Goal: Use online tool/utility: Utilize a website feature to perform a specific function

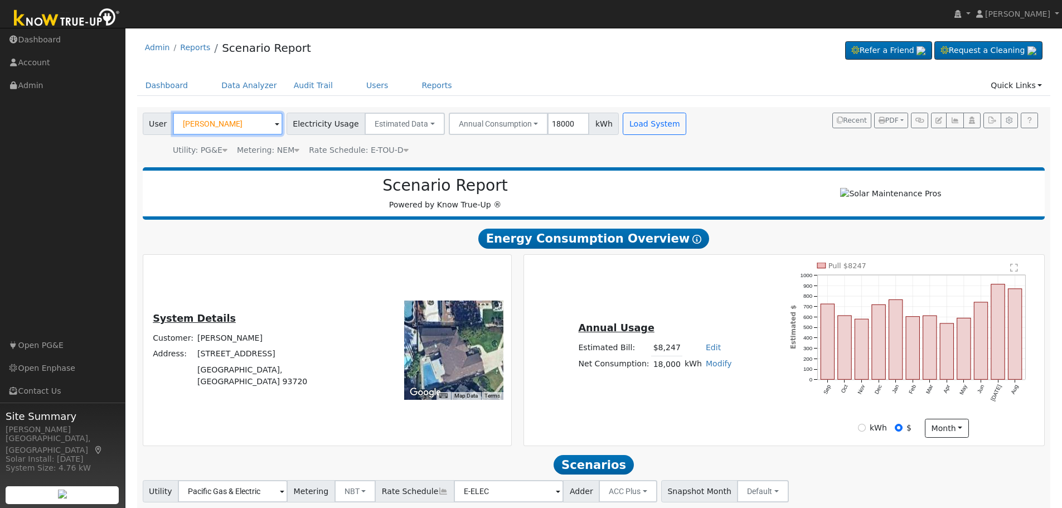
click at [242, 122] on input "[PERSON_NAME]" at bounding box center [228, 124] width 110 height 22
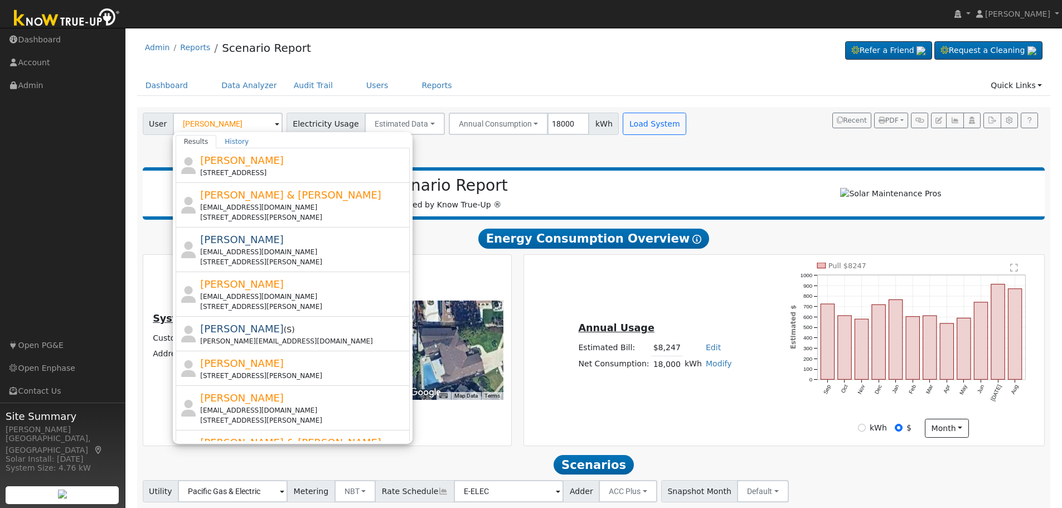
click at [277, 164] on div "[PERSON_NAME] [STREET_ADDRESS]" at bounding box center [303, 165] width 207 height 25
type input "[PERSON_NAME]"
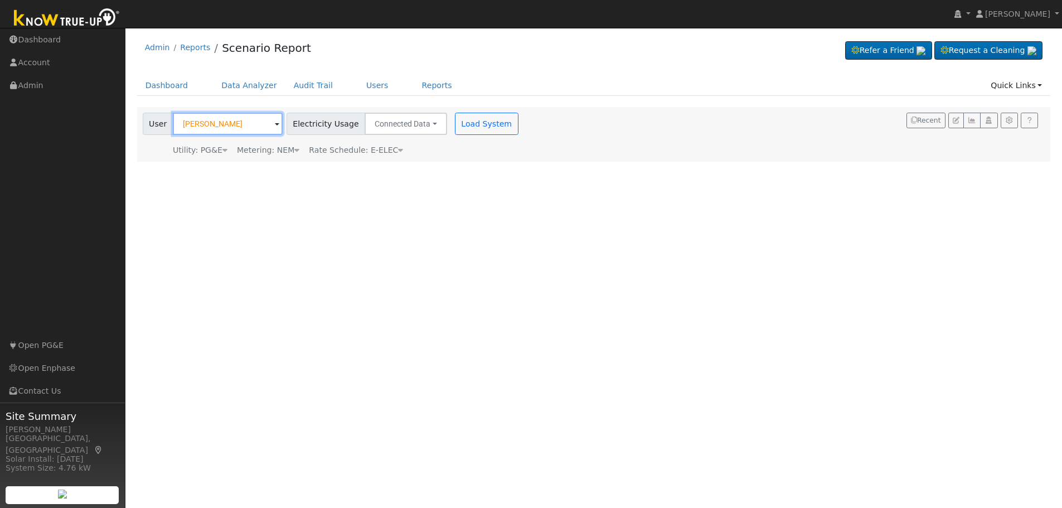
click at [199, 131] on input "[PERSON_NAME]" at bounding box center [228, 124] width 110 height 22
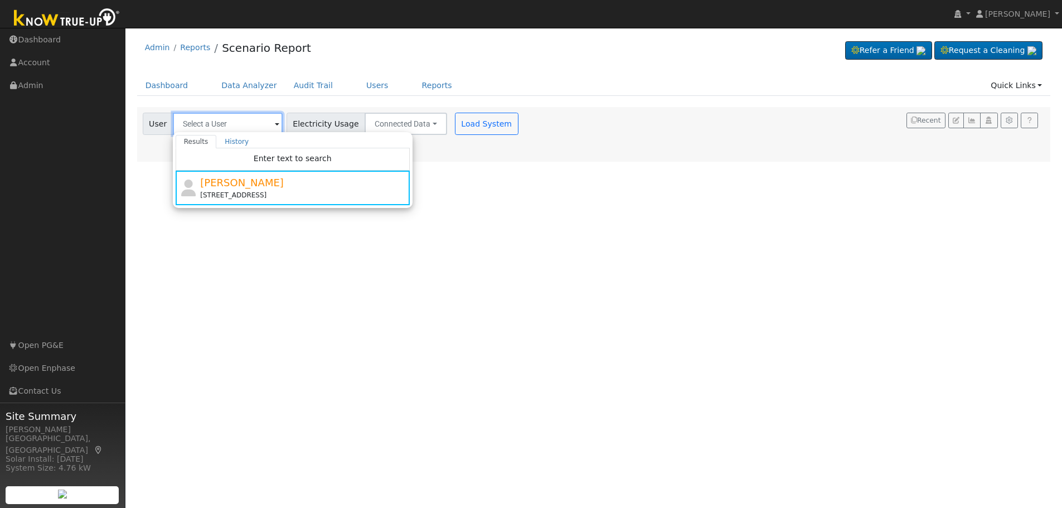
paste input "[PERSON_NAME]"
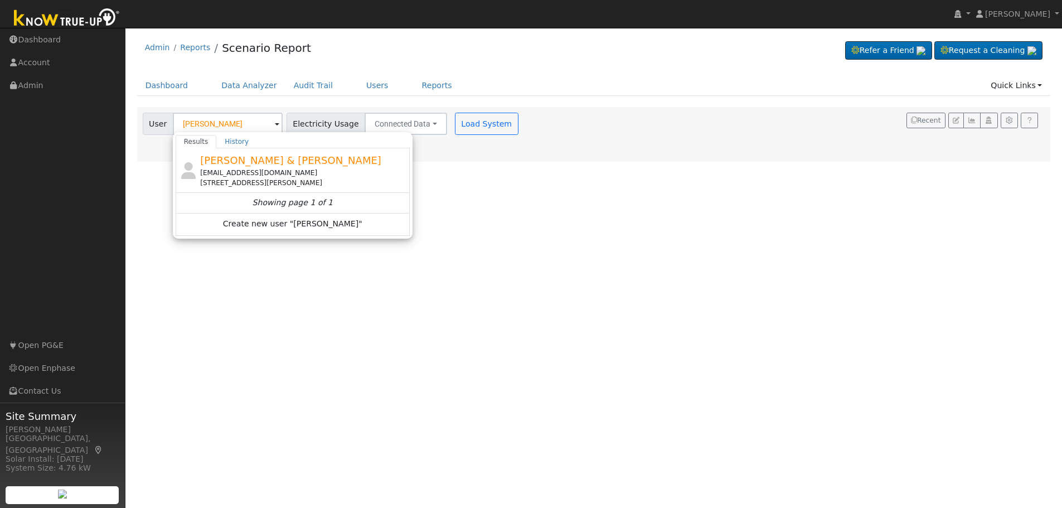
click at [344, 167] on div "[PERSON_NAME] & [PERSON_NAME] [EMAIL_ADDRESS][DOMAIN_NAME] [STREET_ADDRESS][PER…" at bounding box center [303, 170] width 207 height 35
type input "[PERSON_NAME] & [PERSON_NAME]"
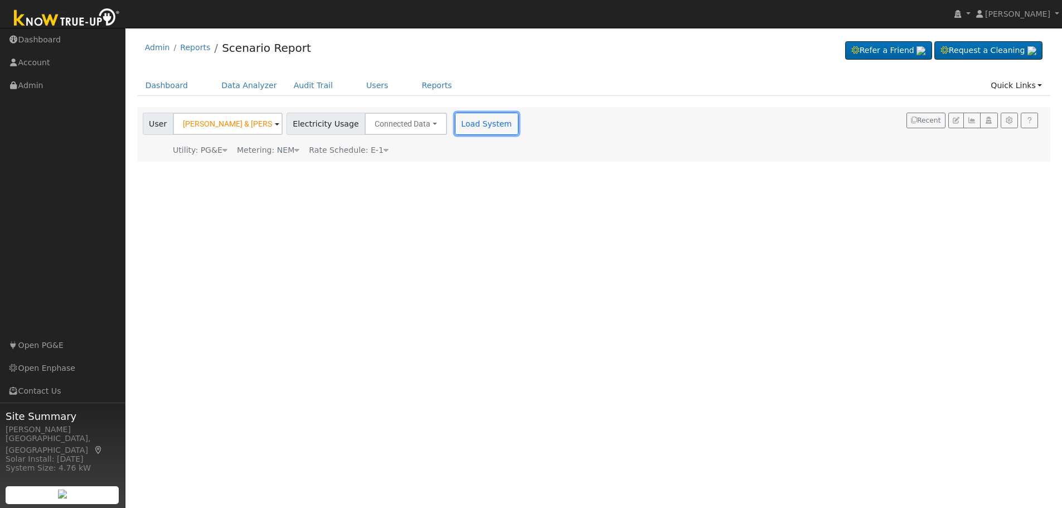
click at [477, 123] on button "Load System" at bounding box center [487, 124] width 64 height 22
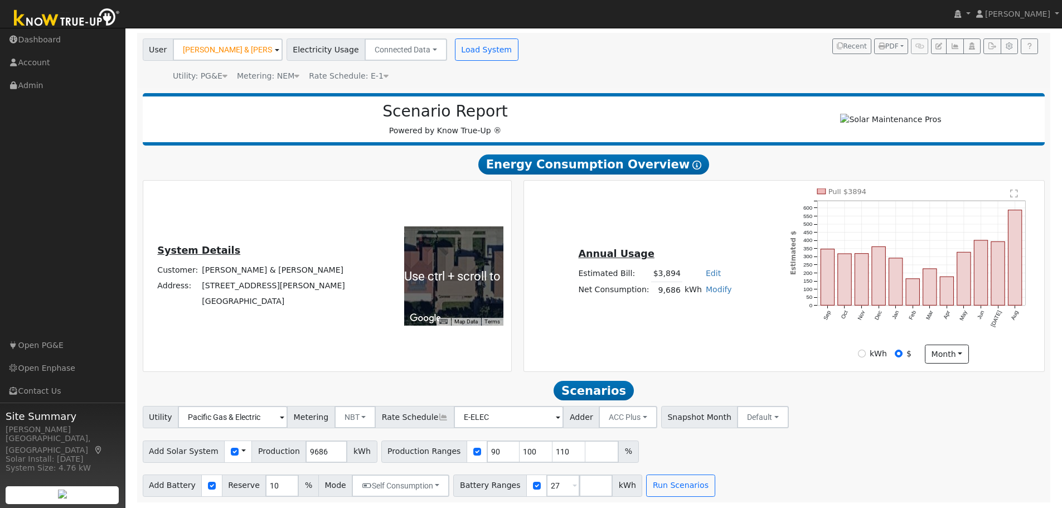
scroll to position [79, 0]
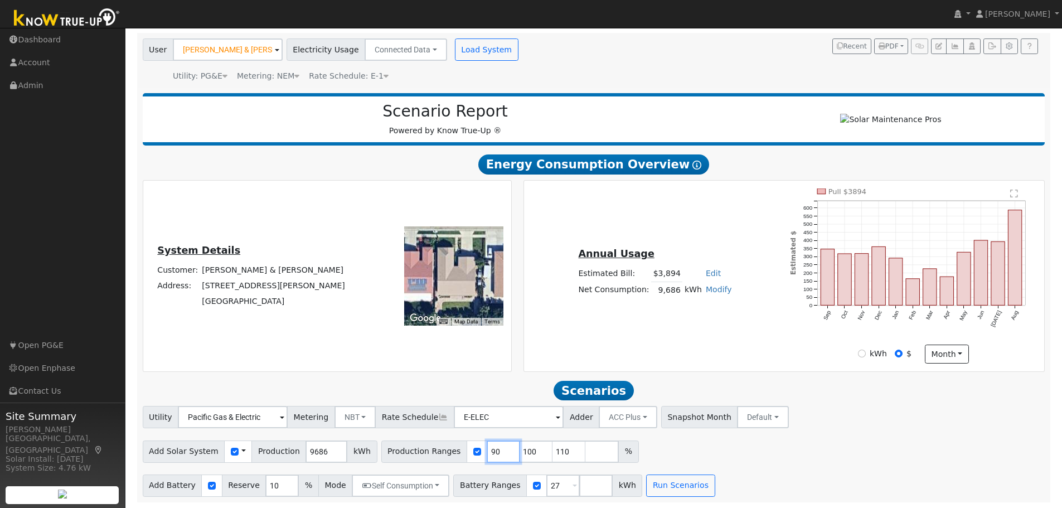
click at [487, 455] on input "90" at bounding box center [503, 451] width 33 height 22
type input "100"
type input "110"
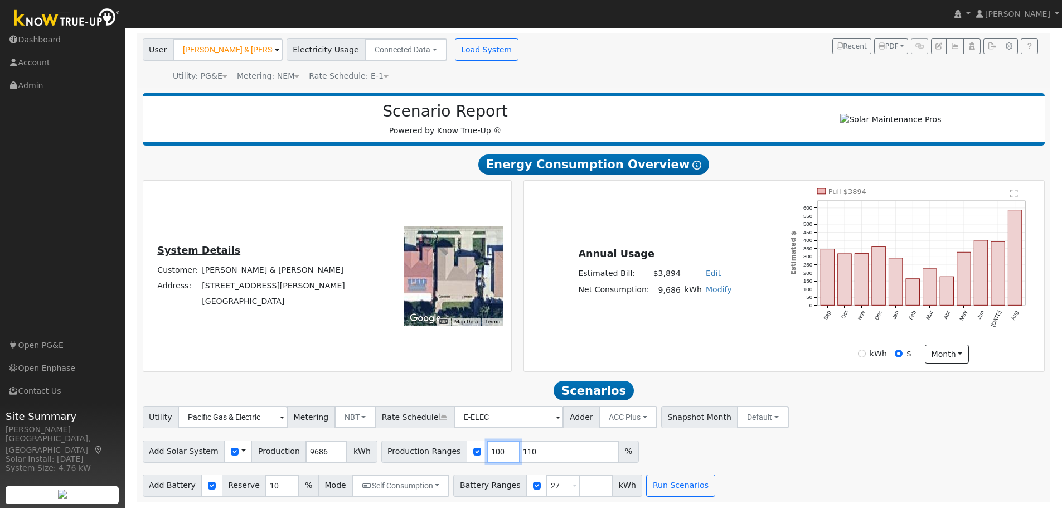
click at [487, 455] on input "100" at bounding box center [503, 451] width 33 height 22
type input "110"
click at [487, 455] on input "110" at bounding box center [503, 451] width 33 height 22
type input "1"
type input "115"
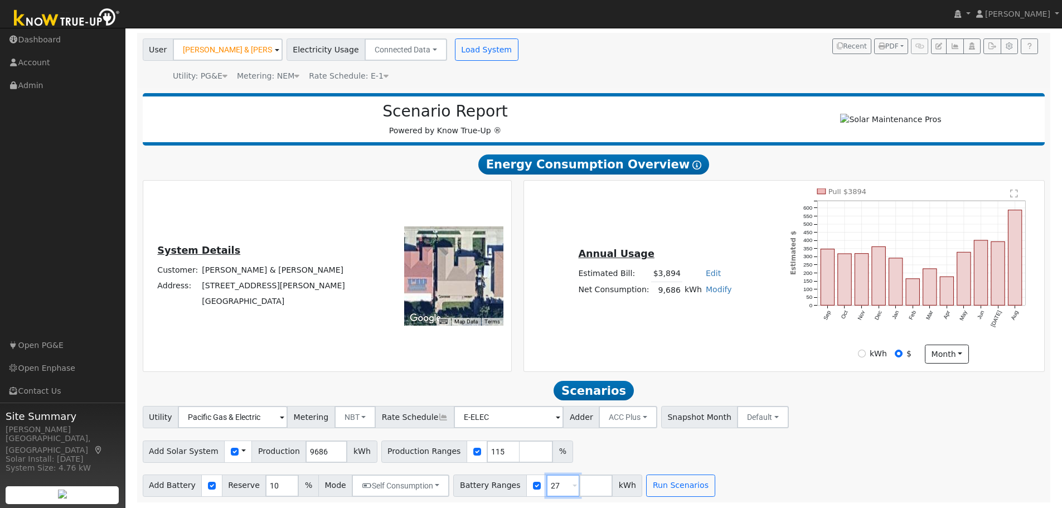
click at [546, 483] on input "27" at bounding box center [562, 485] width 33 height 22
type input "13.5"
click at [265, 487] on input "10" at bounding box center [281, 485] width 33 height 22
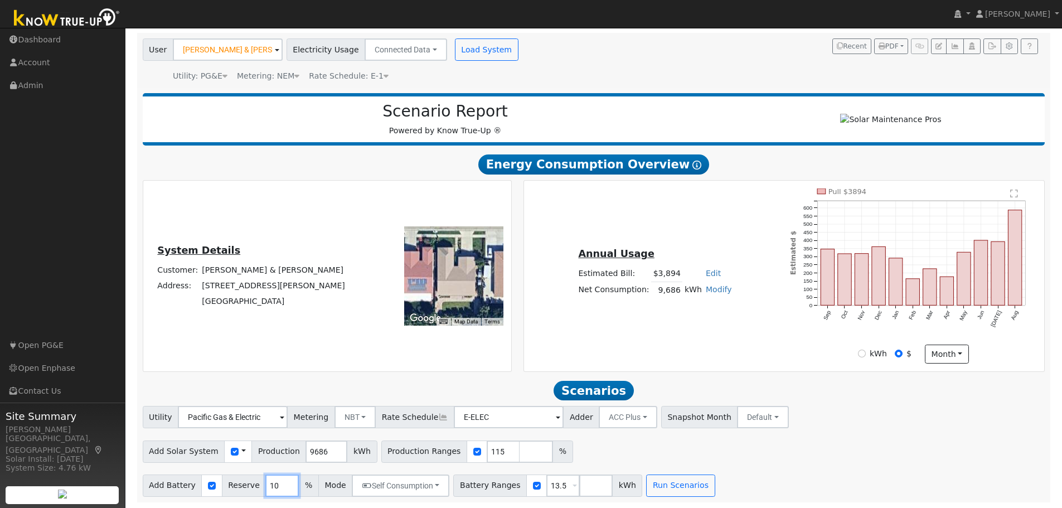
click at [265, 487] on input "10" at bounding box center [281, 485] width 33 height 22
type input "20"
click at [659, 484] on button "Run Scenarios" at bounding box center [680, 485] width 69 height 22
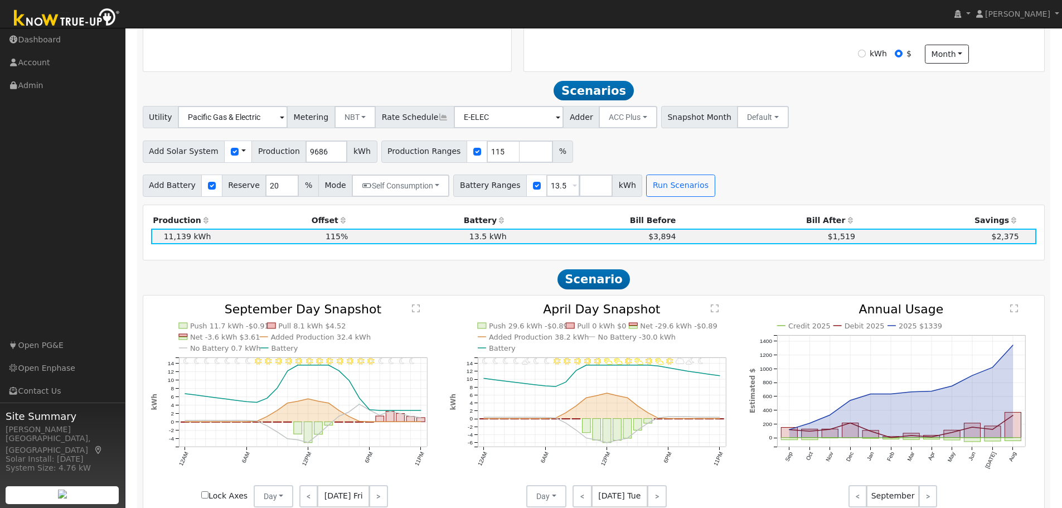
scroll to position [370, 0]
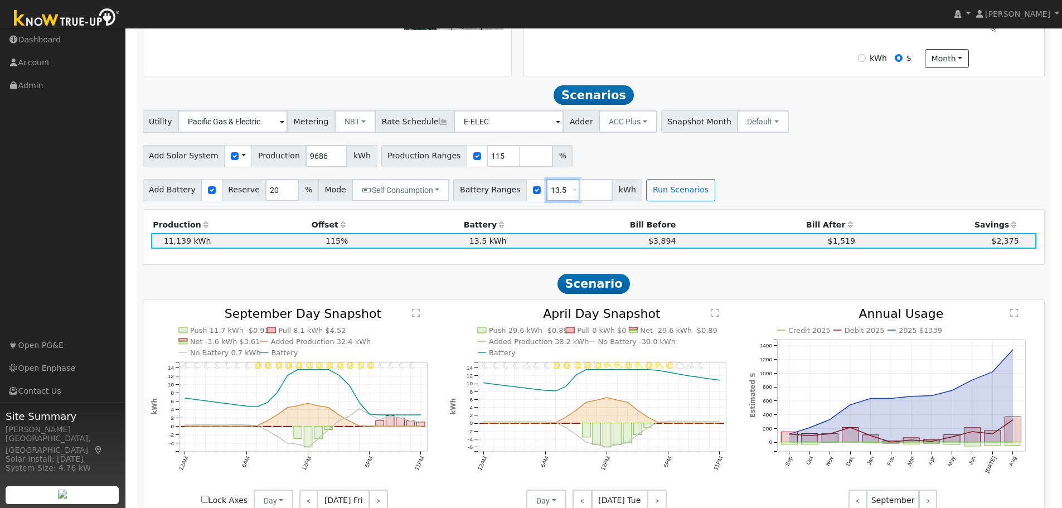
click at [546, 197] on input "13.5" at bounding box center [562, 190] width 33 height 22
click at [647, 196] on button "Run Scenarios" at bounding box center [680, 190] width 69 height 22
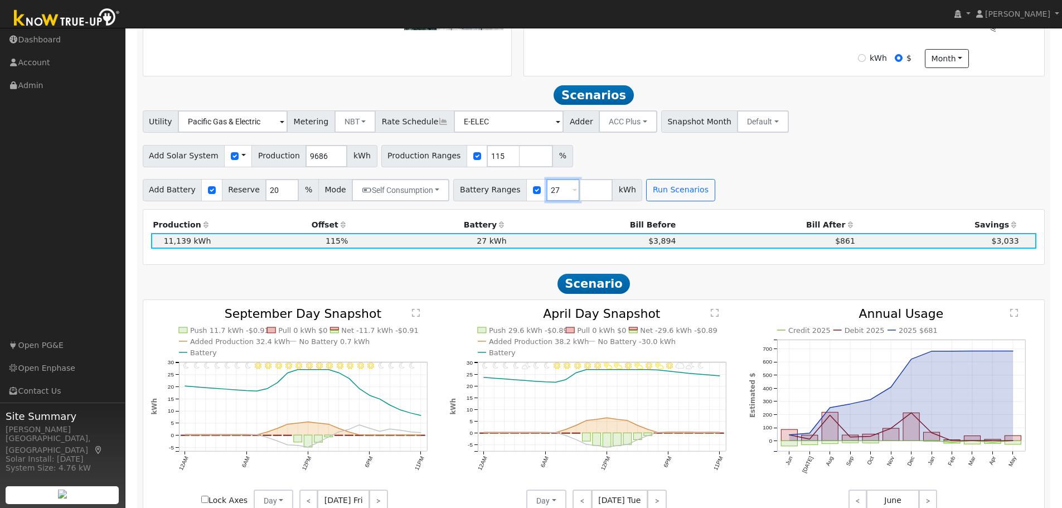
click at [546, 200] on input "27" at bounding box center [562, 190] width 33 height 22
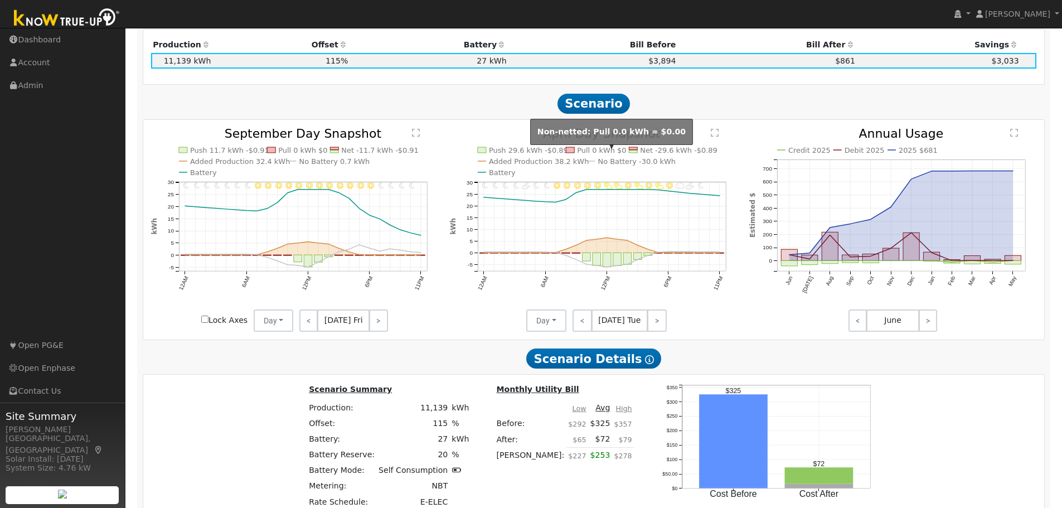
scroll to position [314, 0]
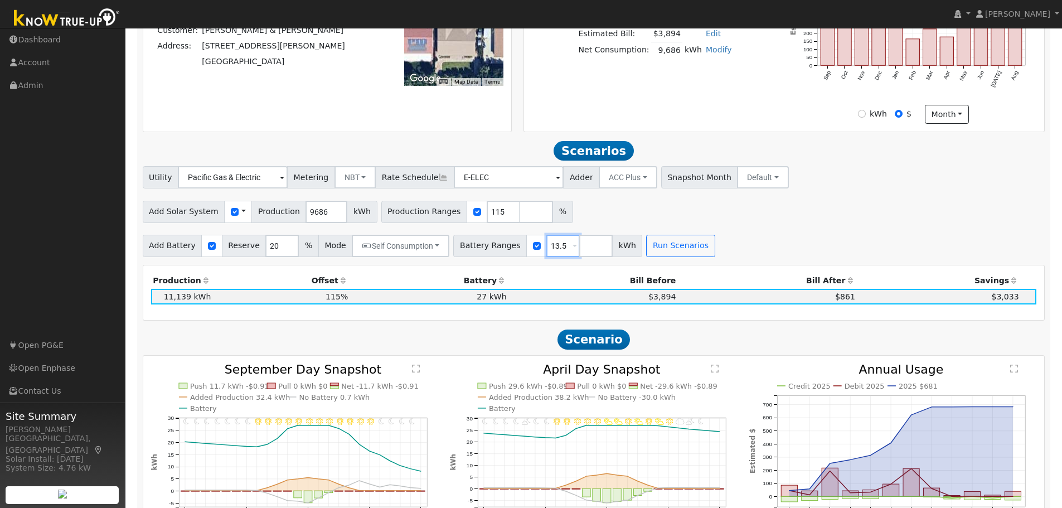
type input "13.5"
click at [651, 251] on button "Run Scenarios" at bounding box center [680, 246] width 69 height 22
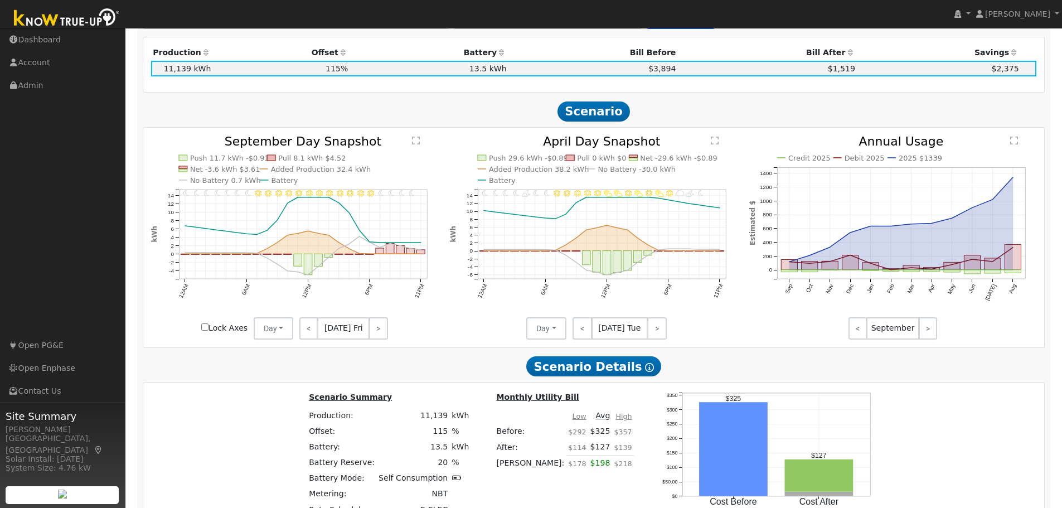
scroll to position [481, 0]
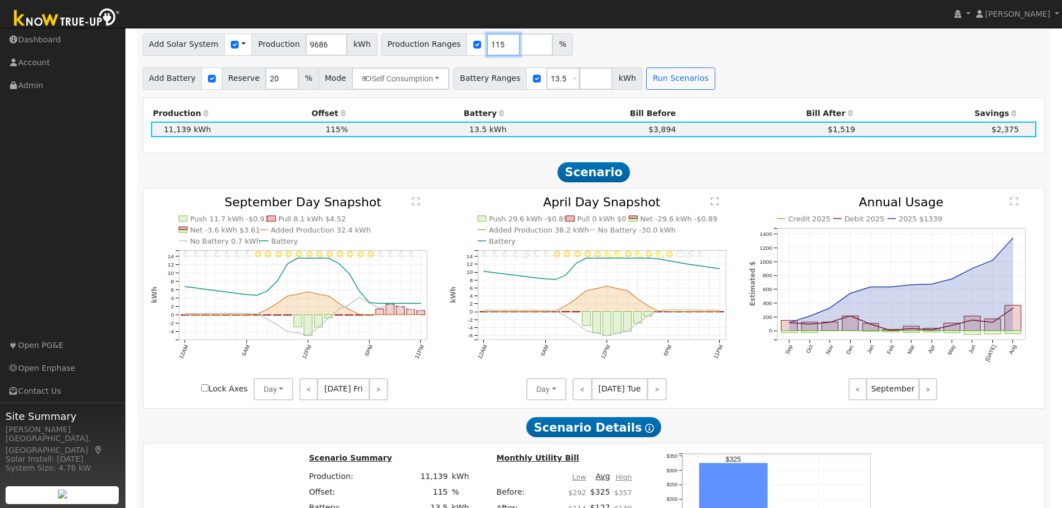
click at [487, 48] on input "115" at bounding box center [503, 44] width 33 height 22
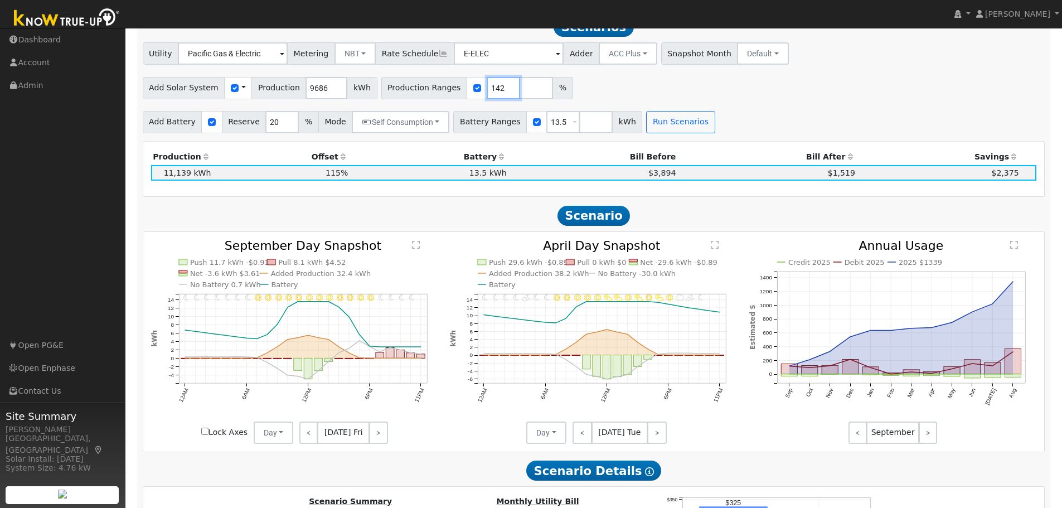
scroll to position [425, 0]
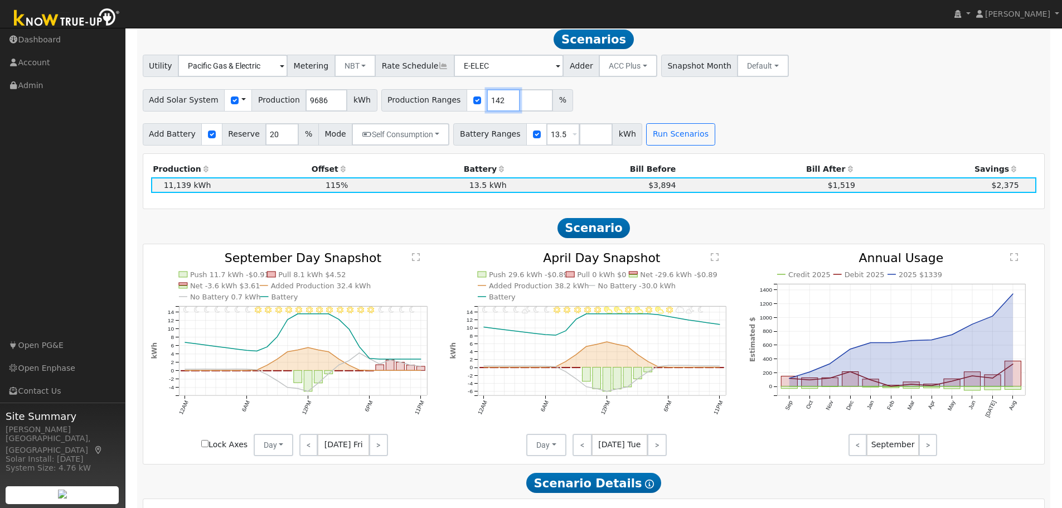
type input "142"
click at [663, 138] on button "Run Scenarios" at bounding box center [680, 134] width 69 height 22
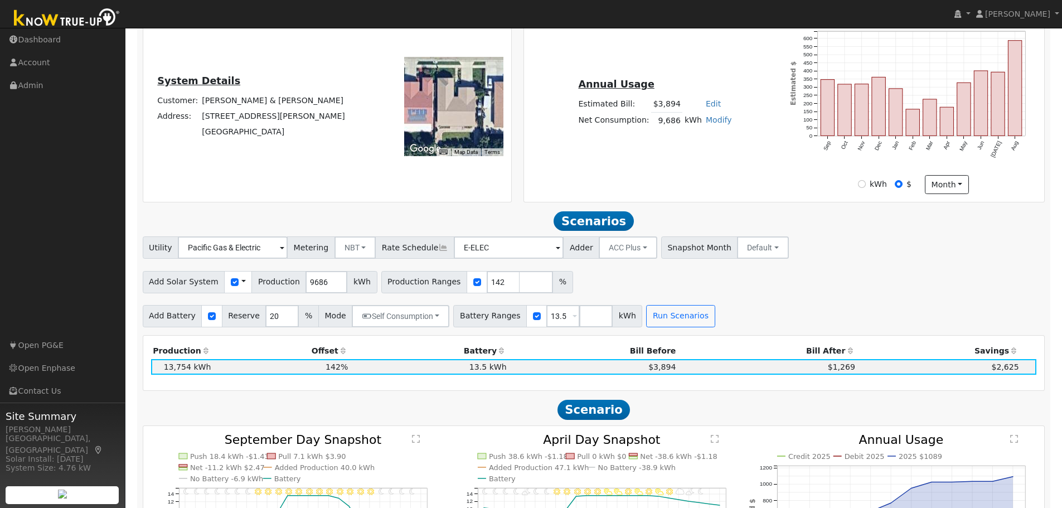
scroll to position [188, 0]
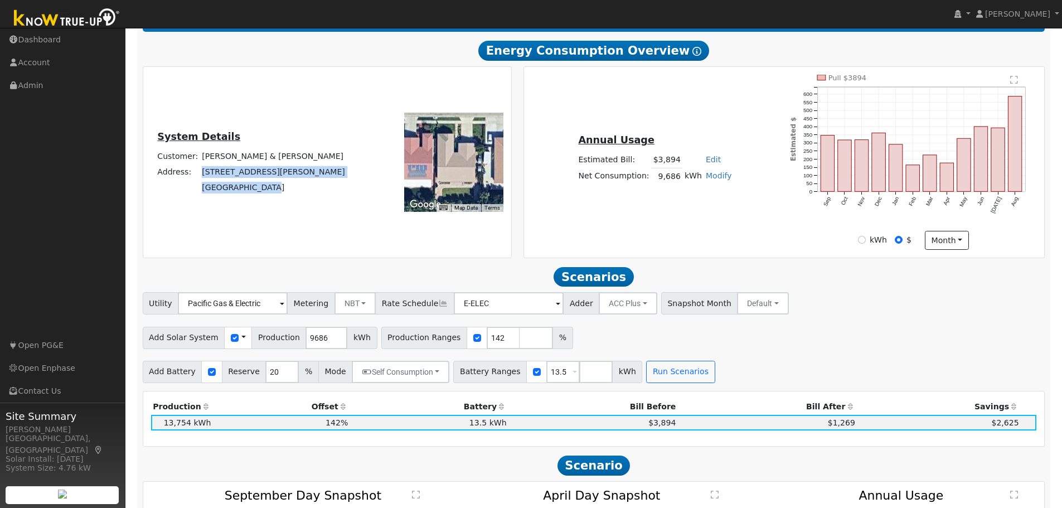
drag, startPoint x: 267, startPoint y: 191, endPoint x: 203, endPoint y: 180, distance: 65.1
click at [203, 180] on tbody "Customer: [PERSON_NAME] & [PERSON_NAME] Address: [STREET_ADDRESS][PERSON_NAME]" at bounding box center [252, 171] width 192 height 47
copy tbody "[STREET_ADDRESS][PERSON_NAME]"
click at [487, 344] on input "142" at bounding box center [503, 338] width 33 height 22
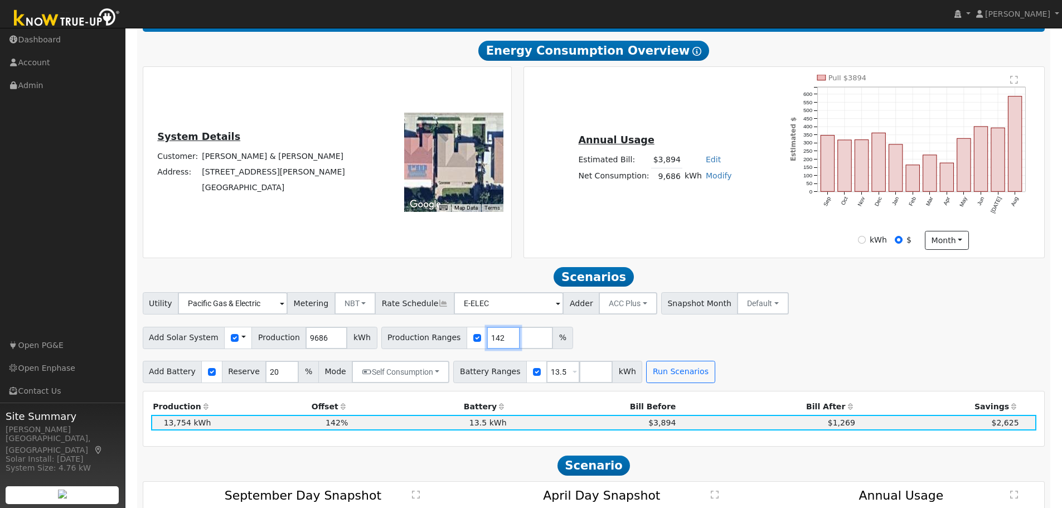
click at [487, 344] on input "142" at bounding box center [503, 338] width 33 height 22
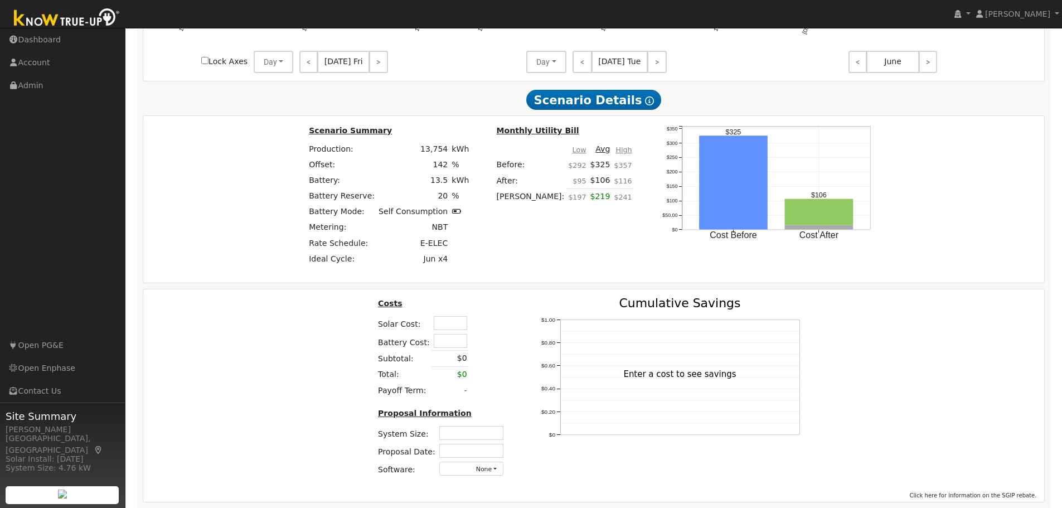
scroll to position [857, 0]
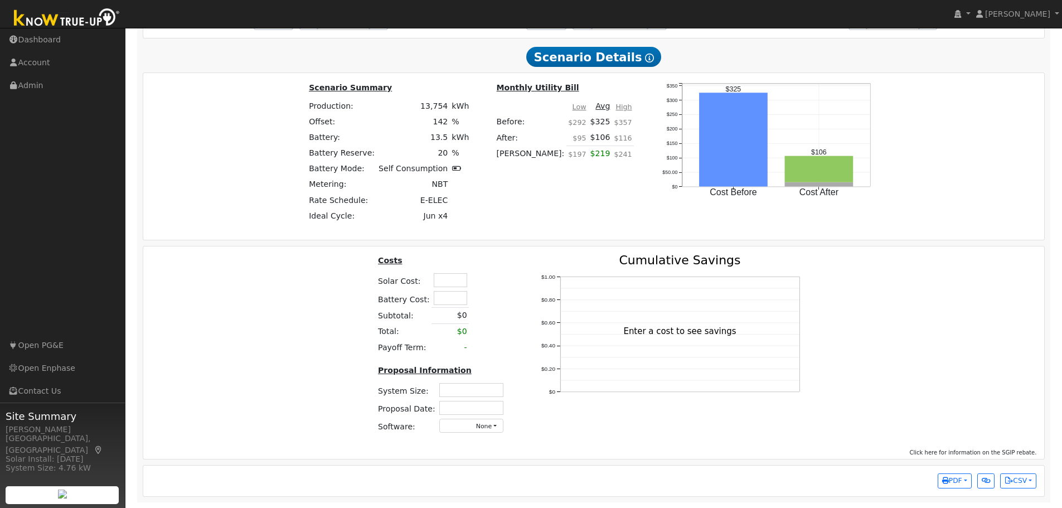
type input "121"
click at [445, 277] on input "text" at bounding box center [450, 280] width 33 height 14
type input "$32,500"
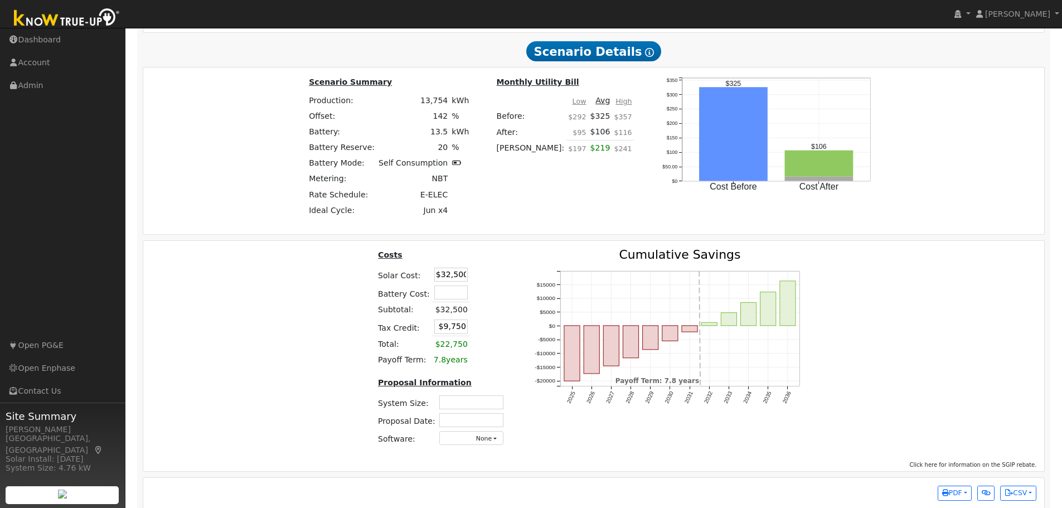
click at [486, 293] on table "Costs Solar Cost: $32,500 Battery Cost: Subtotal: $32,500 Tax Credit: $9,750 To…" at bounding box center [442, 308] width 133 height 119
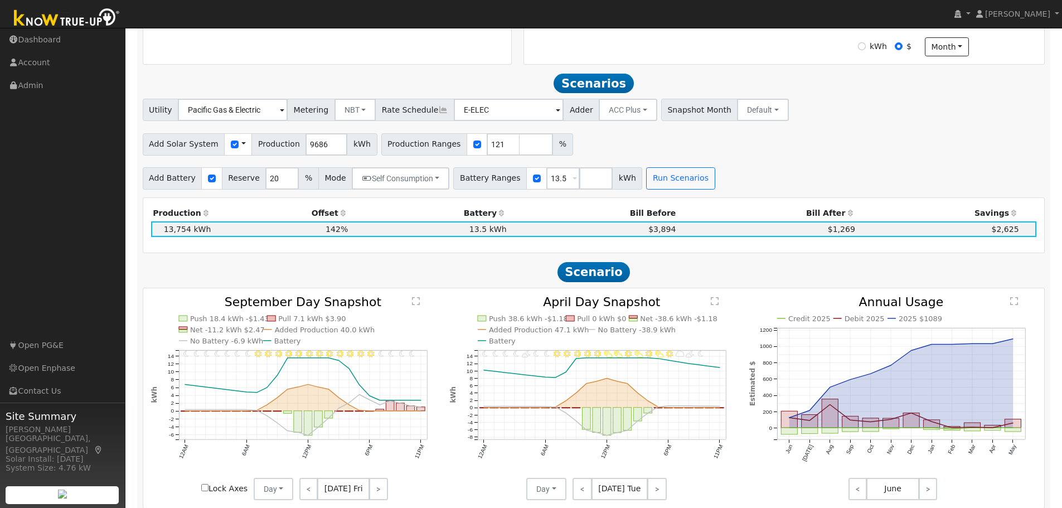
scroll to position [299, 0]
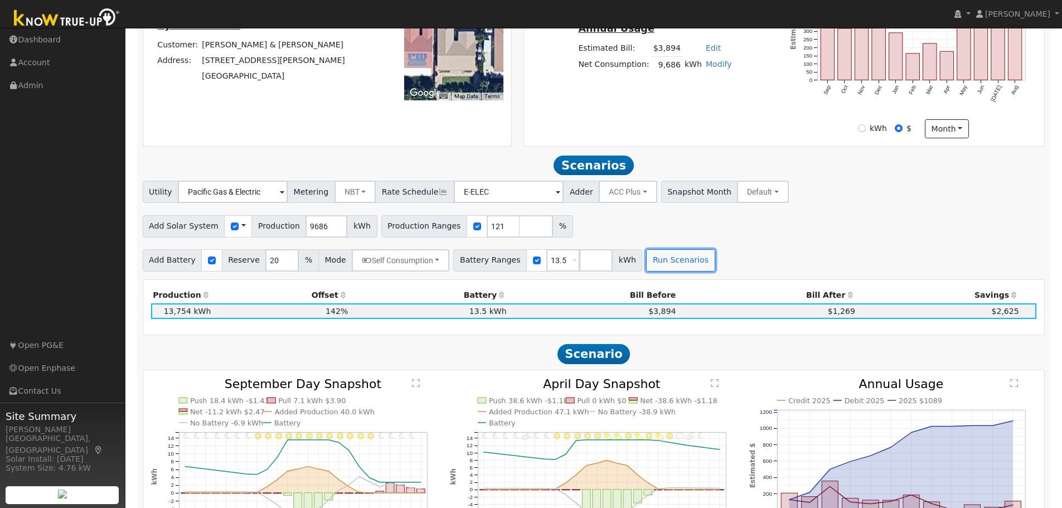
click at [649, 266] on button "Run Scenarios" at bounding box center [680, 260] width 69 height 22
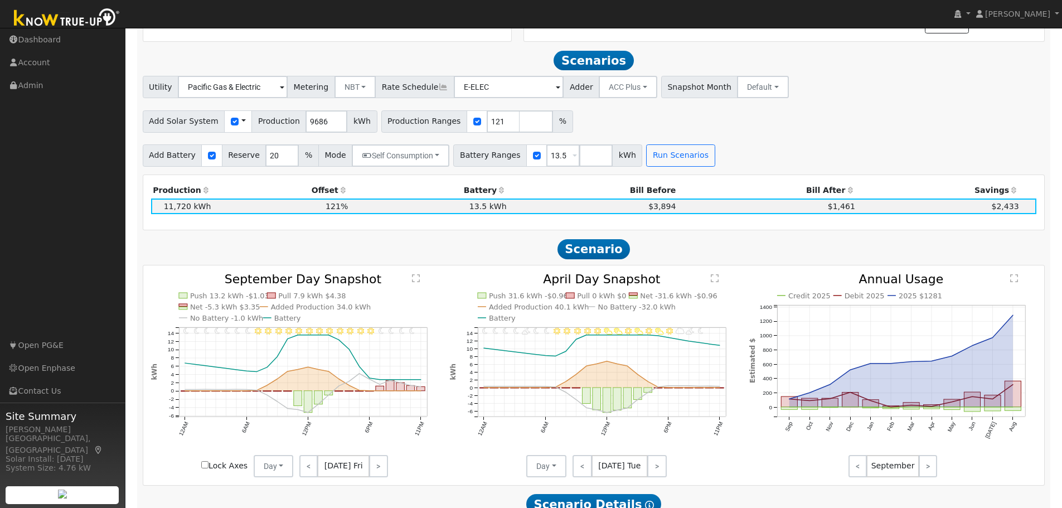
scroll to position [425, 0]
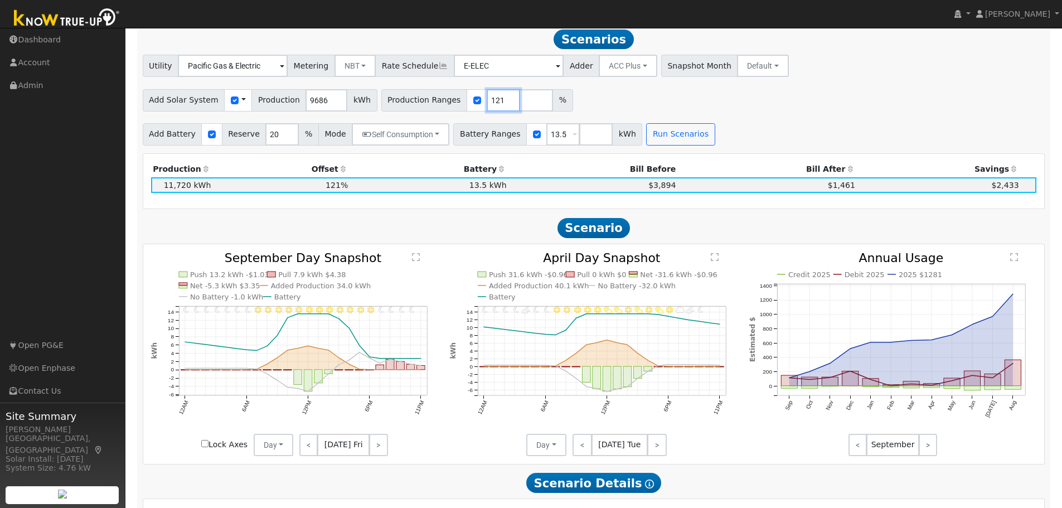
click at [487, 111] on input "121" at bounding box center [503, 100] width 33 height 22
type input "122"
click at [664, 140] on button "Run Scenarios" at bounding box center [680, 134] width 69 height 22
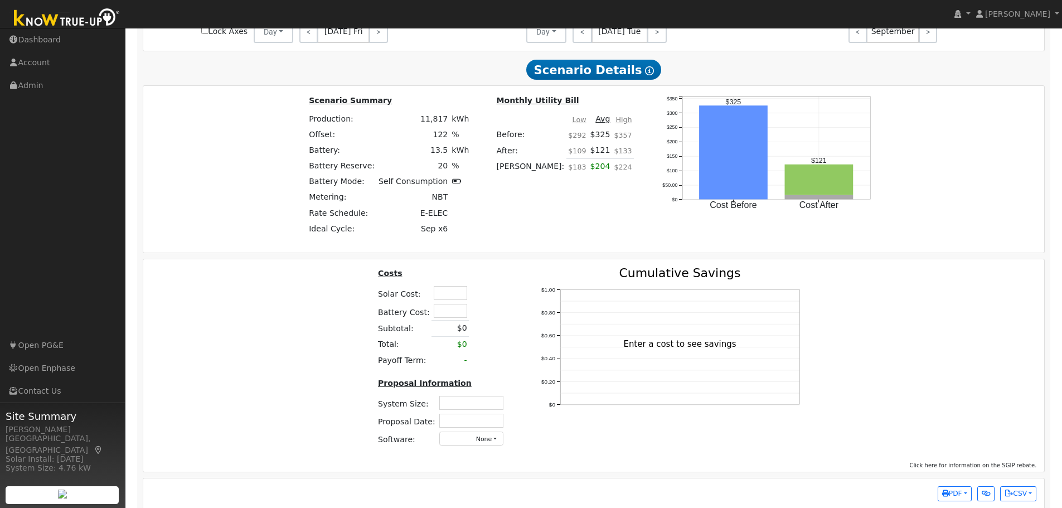
scroll to position [857, 0]
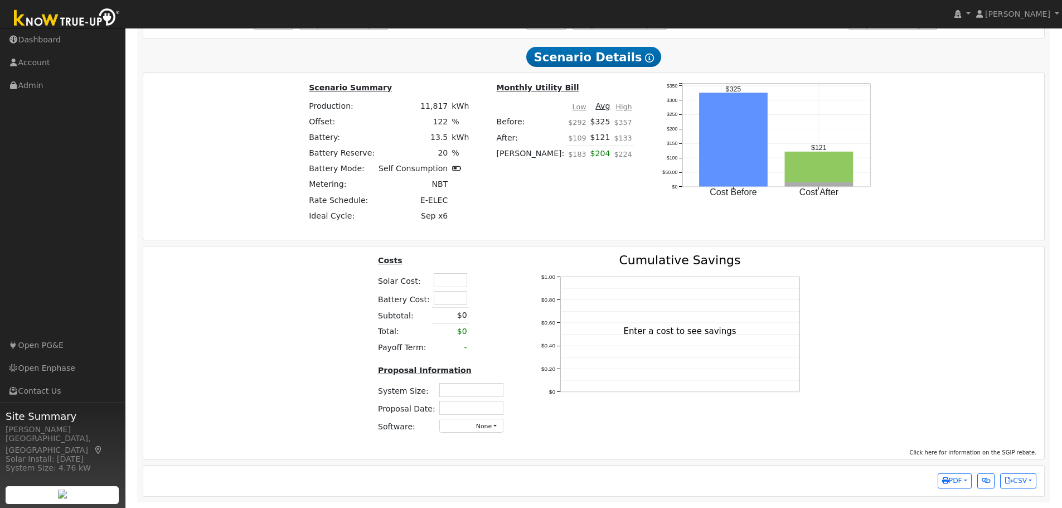
click at [457, 283] on input "text" at bounding box center [450, 280] width 33 height 14
type input "$32,500"
click at [338, 303] on div "Costs Solar Cost: $32,500 Battery Cost: Subtotal: $0 Total: $0 Payoff Term: - P…" at bounding box center [593, 348] width 909 height 188
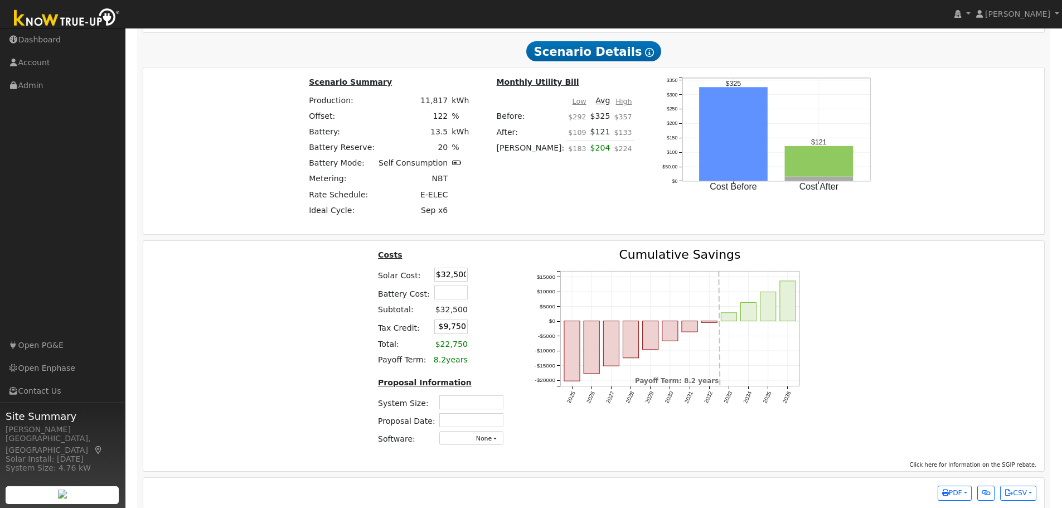
click at [477, 408] on input "text" at bounding box center [471, 402] width 64 height 14
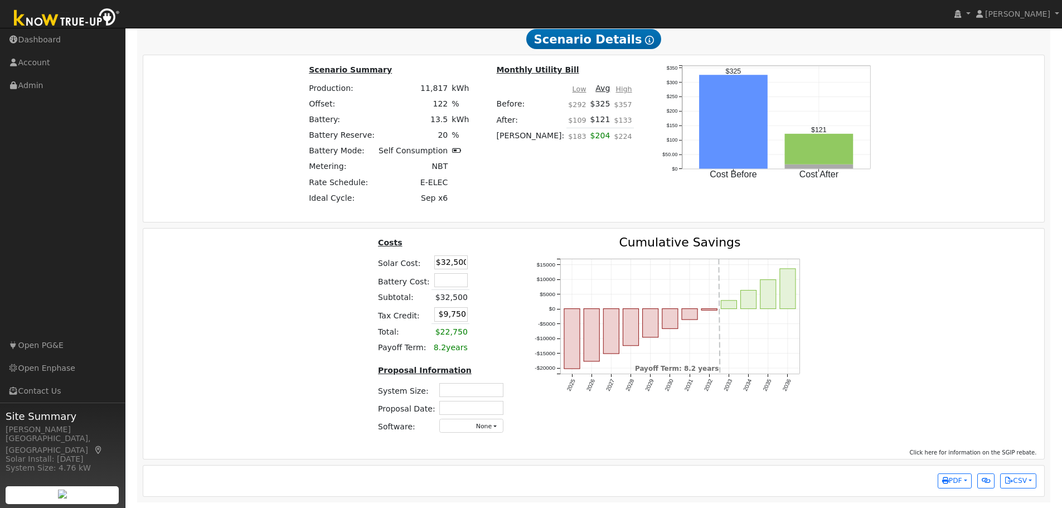
scroll to position [875, 0]
click at [477, 390] on input "text" at bounding box center [471, 390] width 64 height 14
type input "7.38"
click at [464, 401] on input "text" at bounding box center [471, 408] width 64 height 14
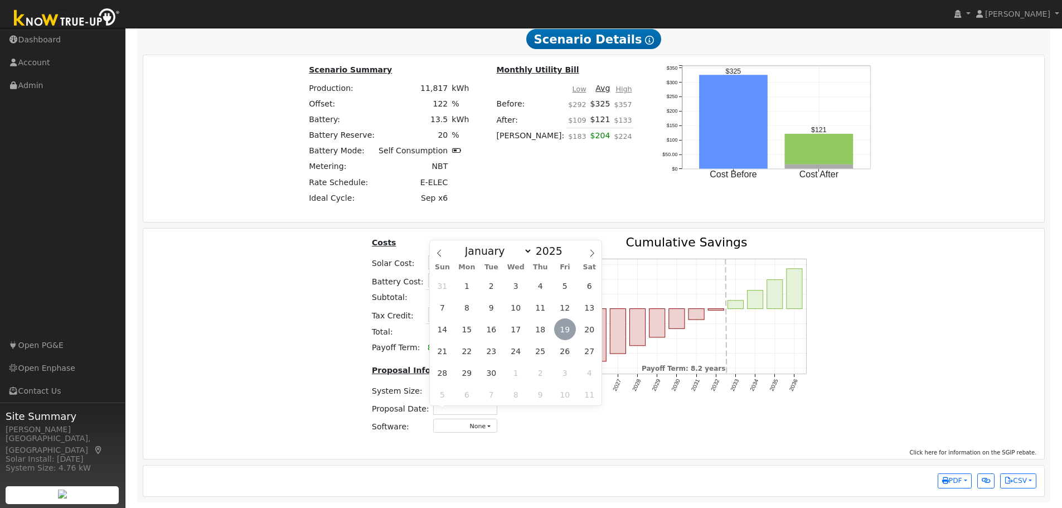
click at [570, 323] on span "19" at bounding box center [565, 329] width 22 height 22
type input "[DATE]"
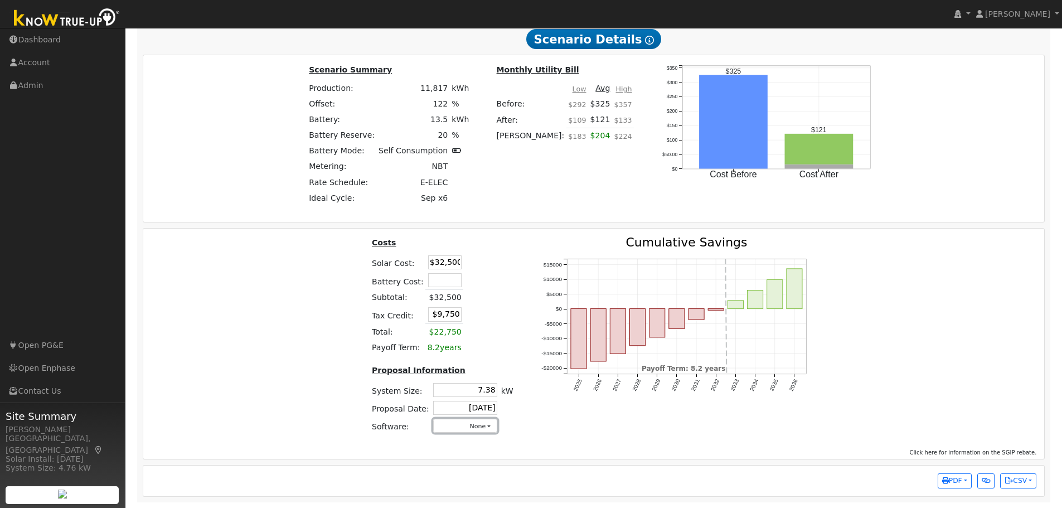
click at [481, 425] on button "None" at bounding box center [465, 426] width 64 height 14
click at [444, 329] on link "Aurora" at bounding box center [454, 327] width 80 height 16
click at [897, 334] on div "Costs Solar Cost: $32,500 Battery Cost: Subtotal: $32,500 Tax Credit: $9,750 To…" at bounding box center [593, 339] width 909 height 206
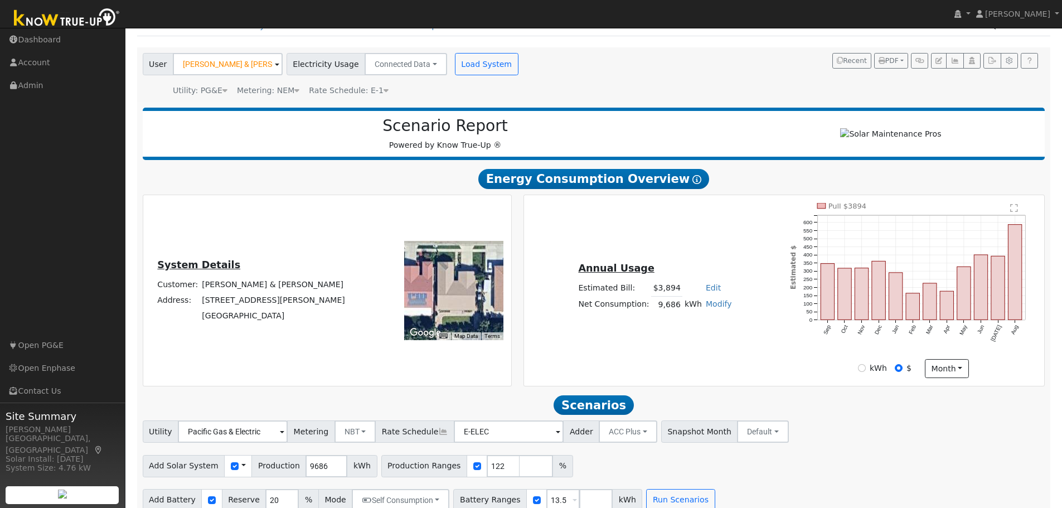
scroll to position [0, 0]
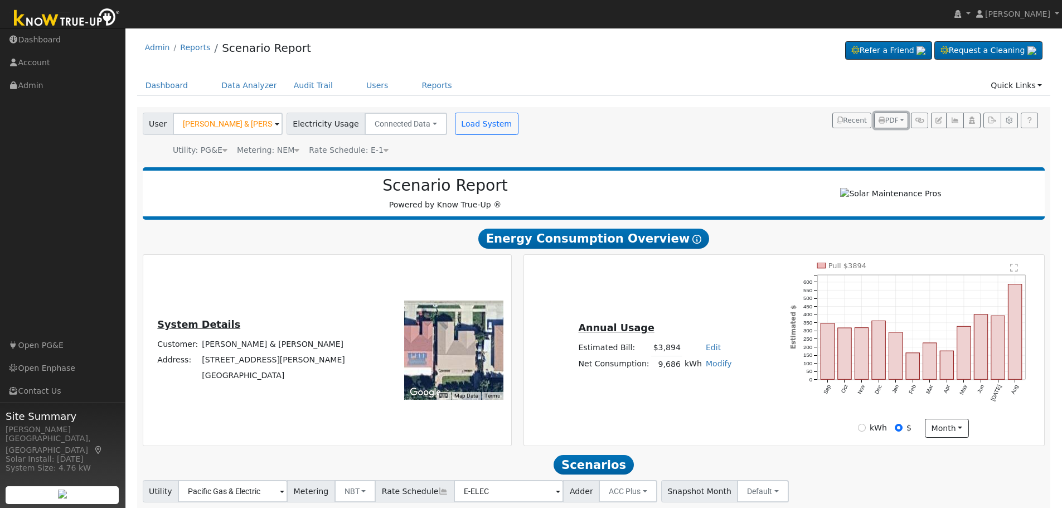
click at [896, 120] on span "PDF" at bounding box center [889, 121] width 20 height 8
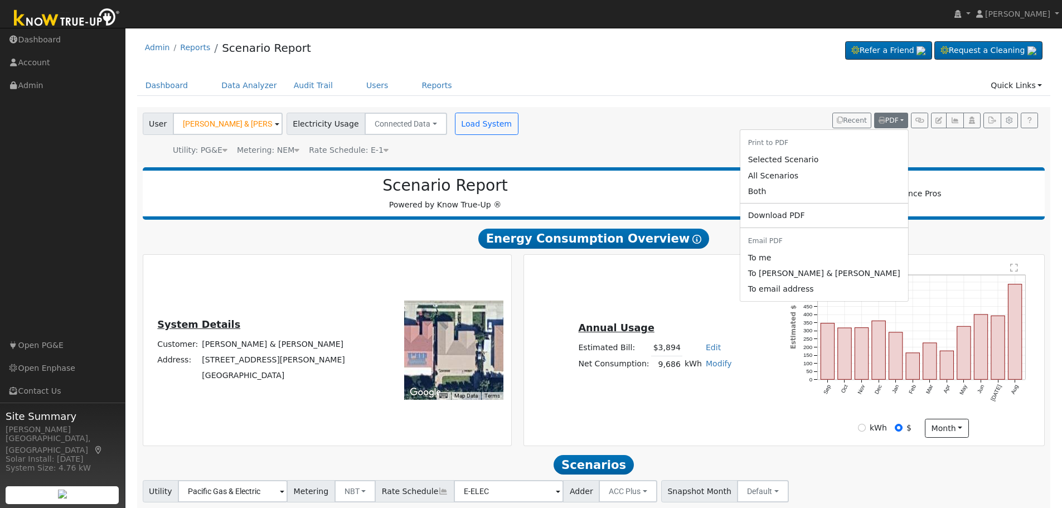
click at [785, 190] on link "Both" at bounding box center [824, 191] width 168 height 16
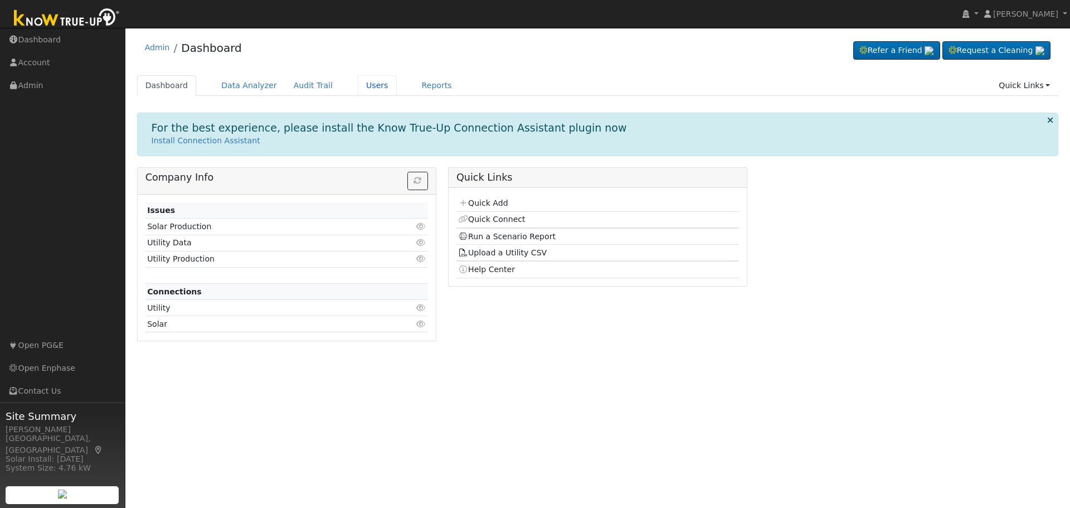
click at [359, 81] on link "Users" at bounding box center [377, 85] width 39 height 21
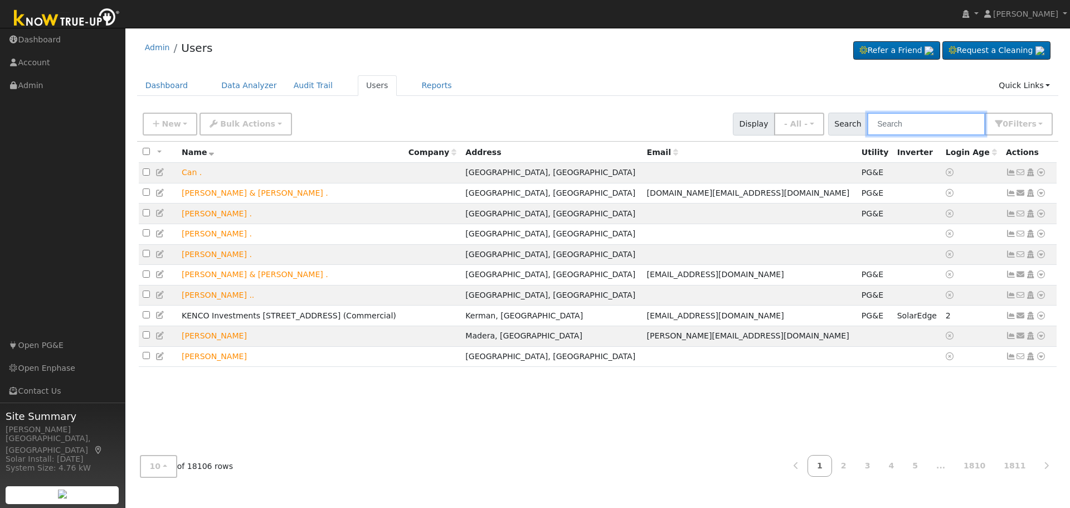
click at [913, 125] on input "text" at bounding box center [926, 124] width 118 height 23
paste input "Darlena Price"
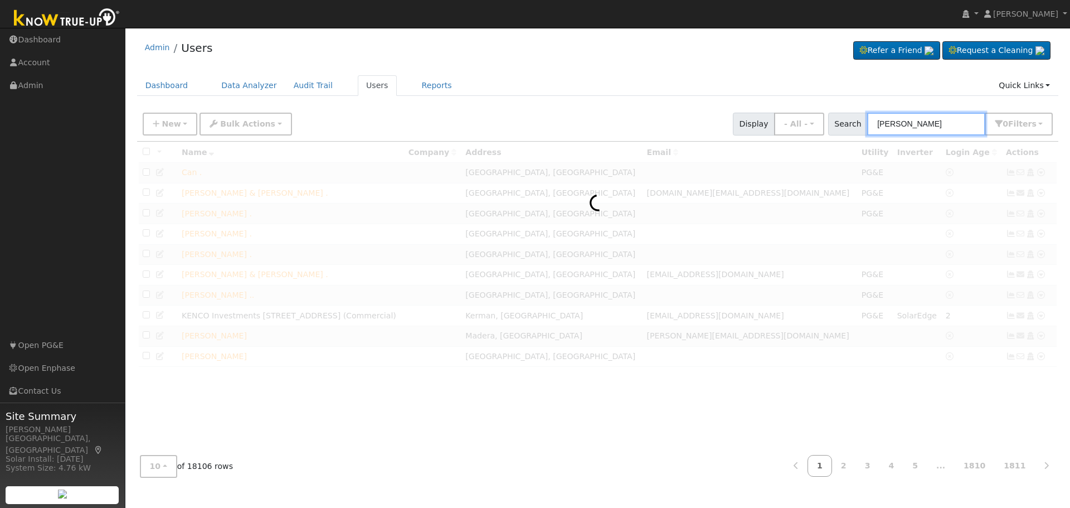
type input "Darlena Price"
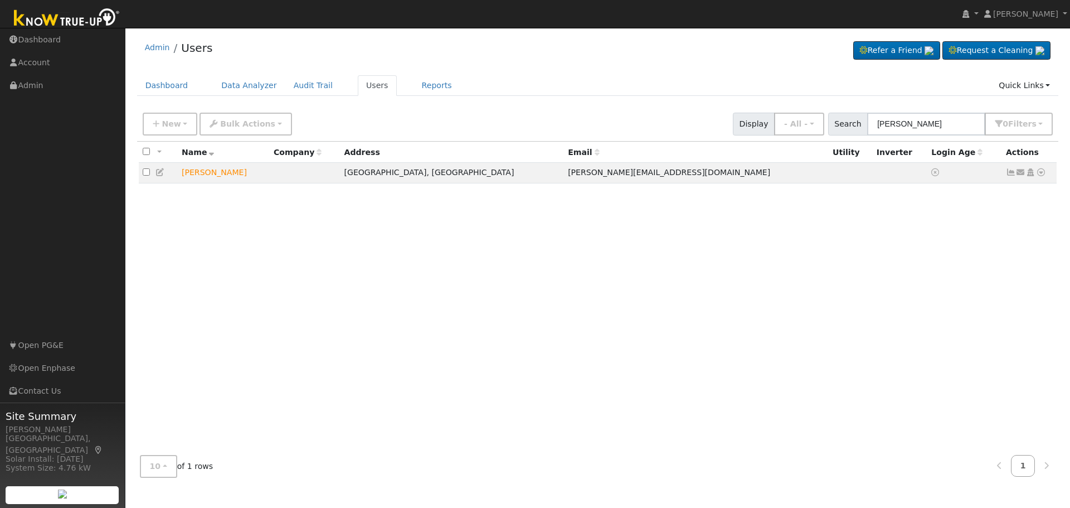
click at [1040, 174] on icon at bounding box center [1041, 172] width 10 height 8
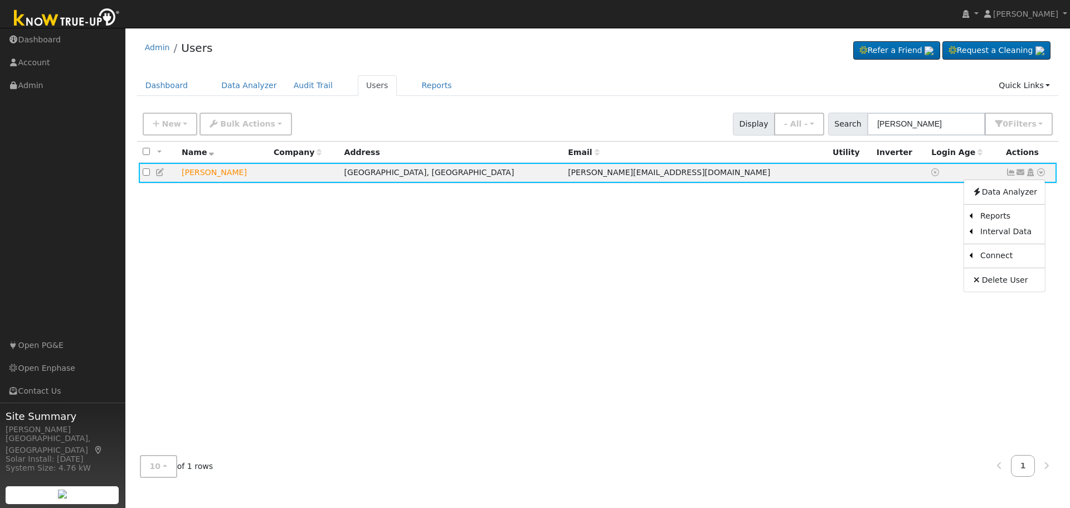
click at [1031, 173] on icon at bounding box center [1031, 172] width 10 height 8
